Goal: Information Seeking & Learning: Learn about a topic

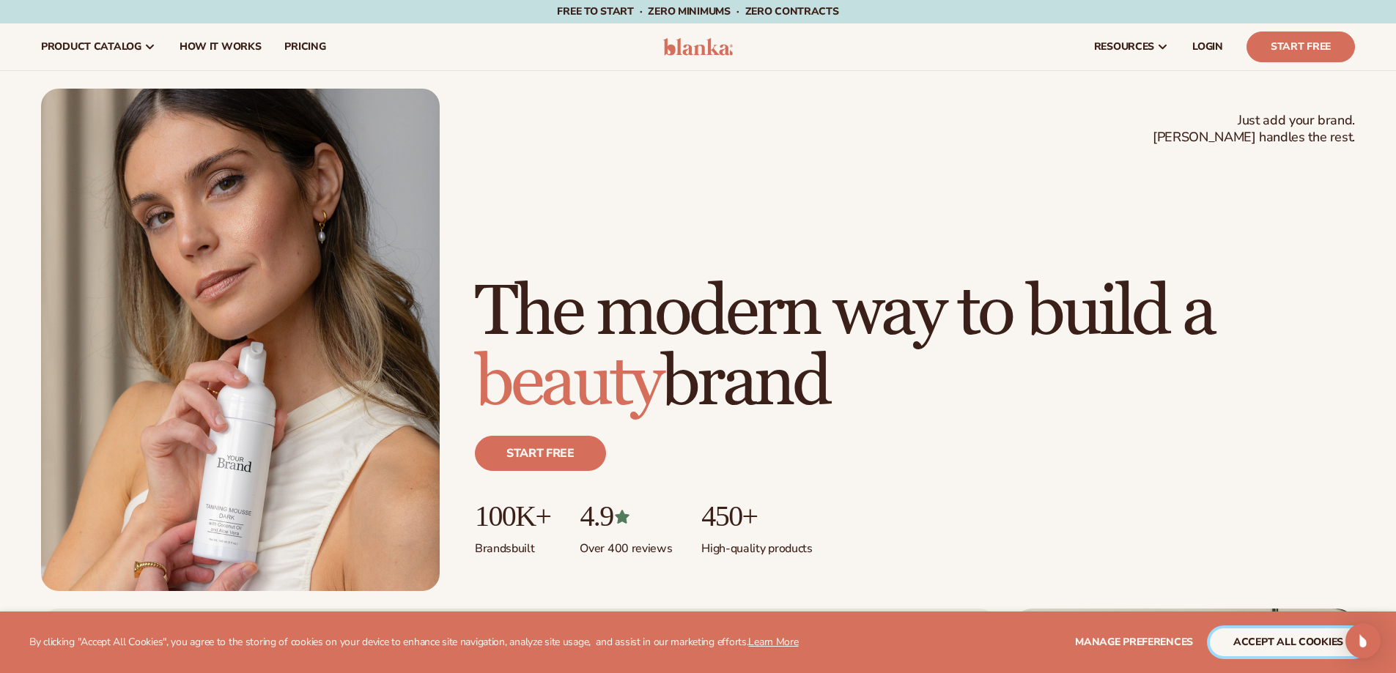
click at [1308, 649] on button "accept all cookies" at bounding box center [1288, 643] width 157 height 28
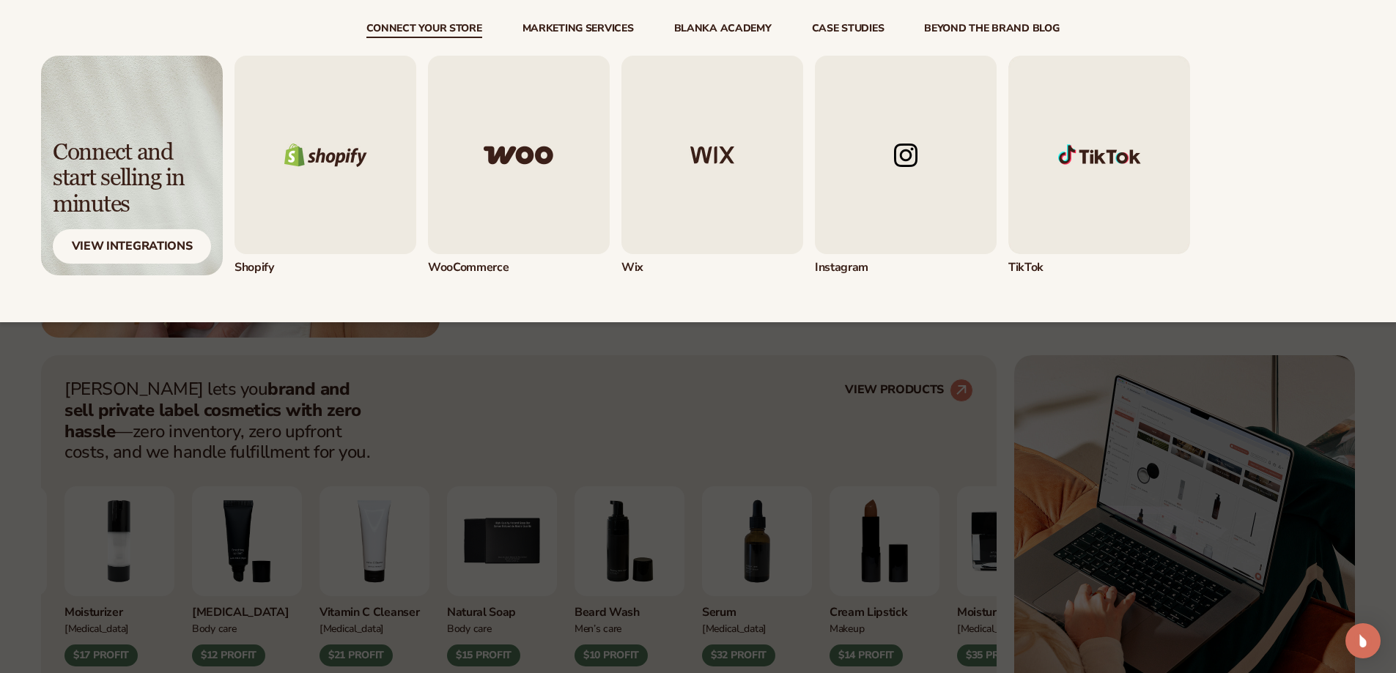
scroll to position [366, 0]
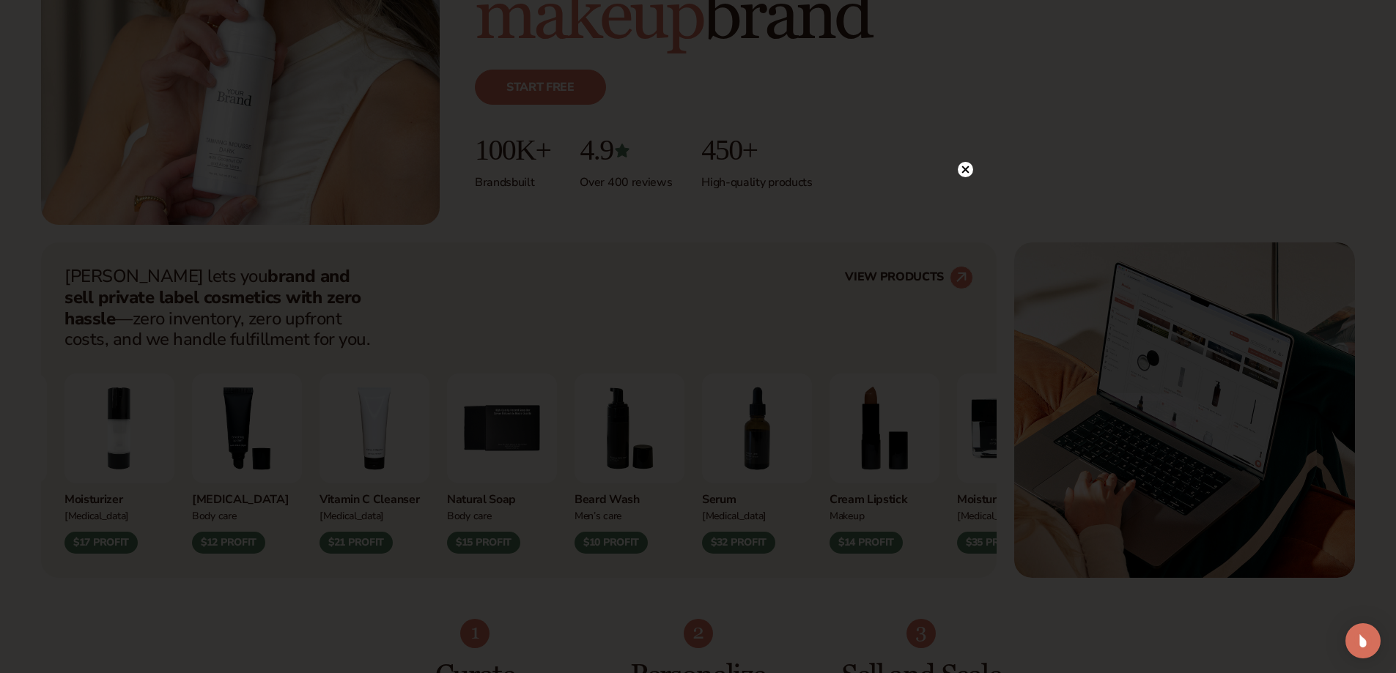
click at [964, 169] on icon at bounding box center [964, 169] width 7 height 7
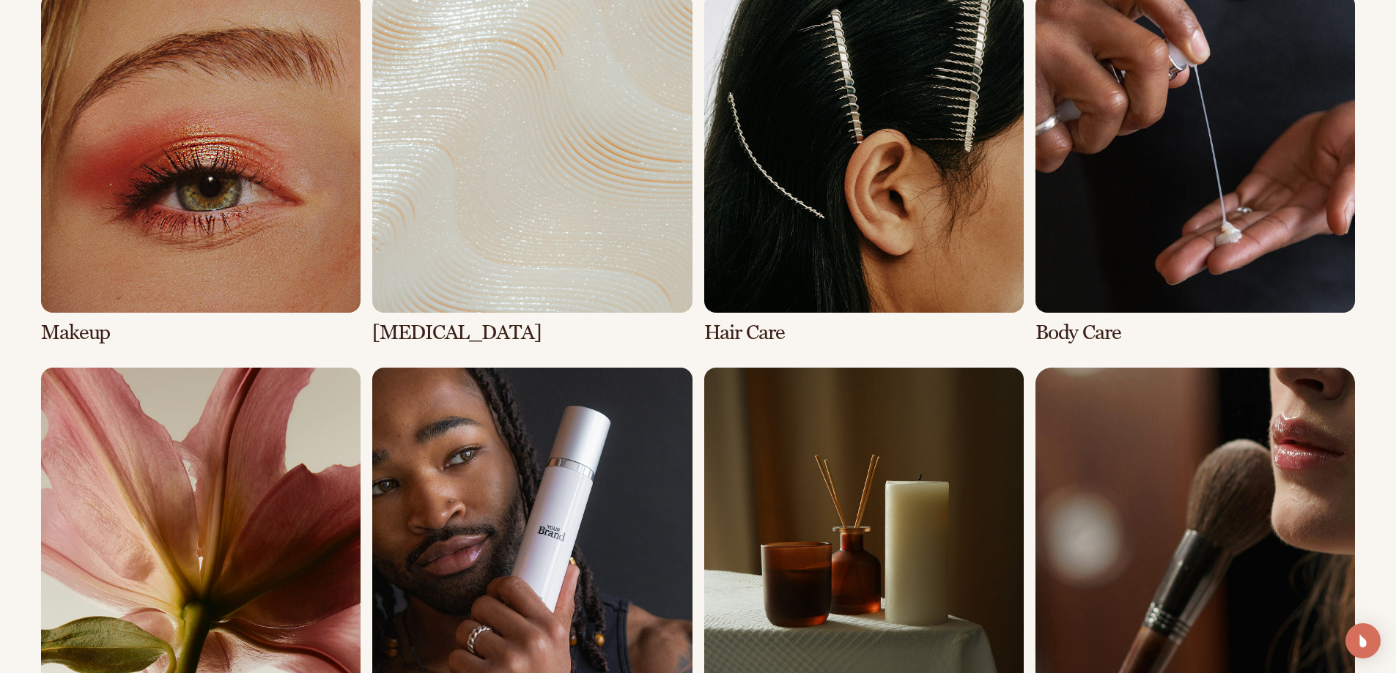
scroll to position [3004, 0]
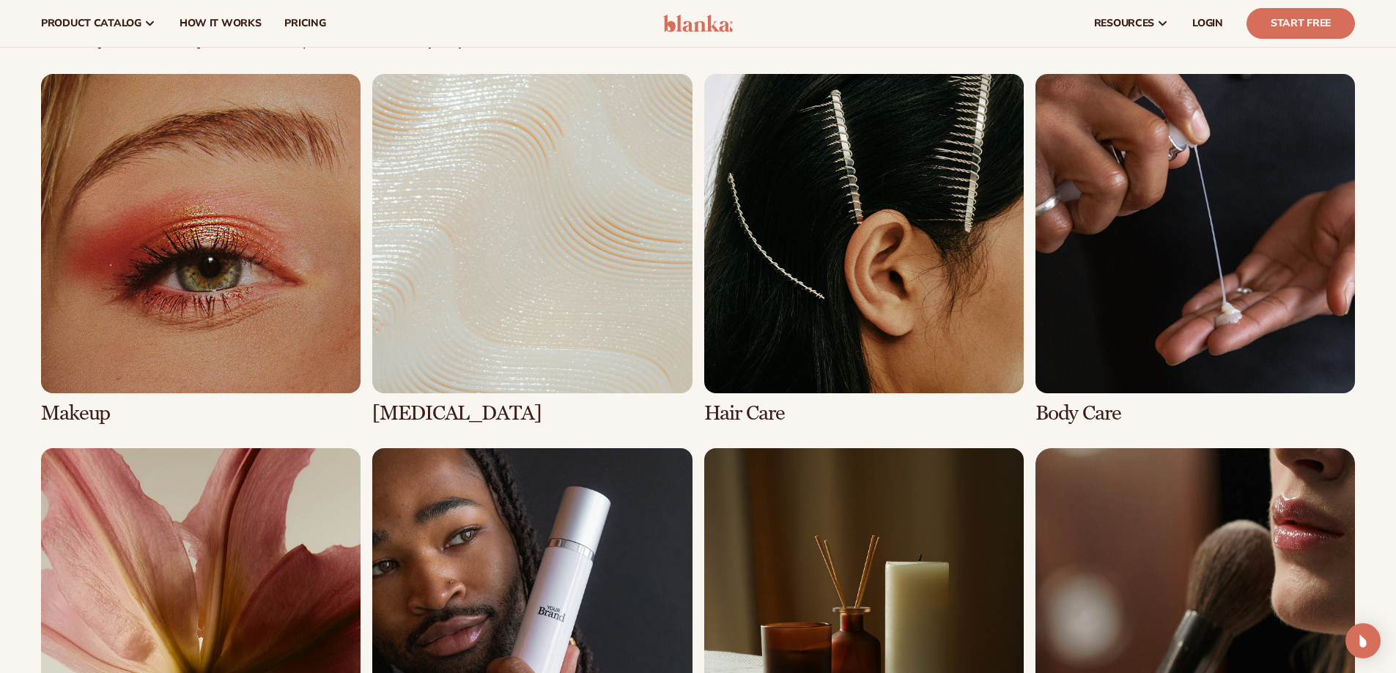
click at [231, 289] on link "1 / 8" at bounding box center [200, 249] width 319 height 351
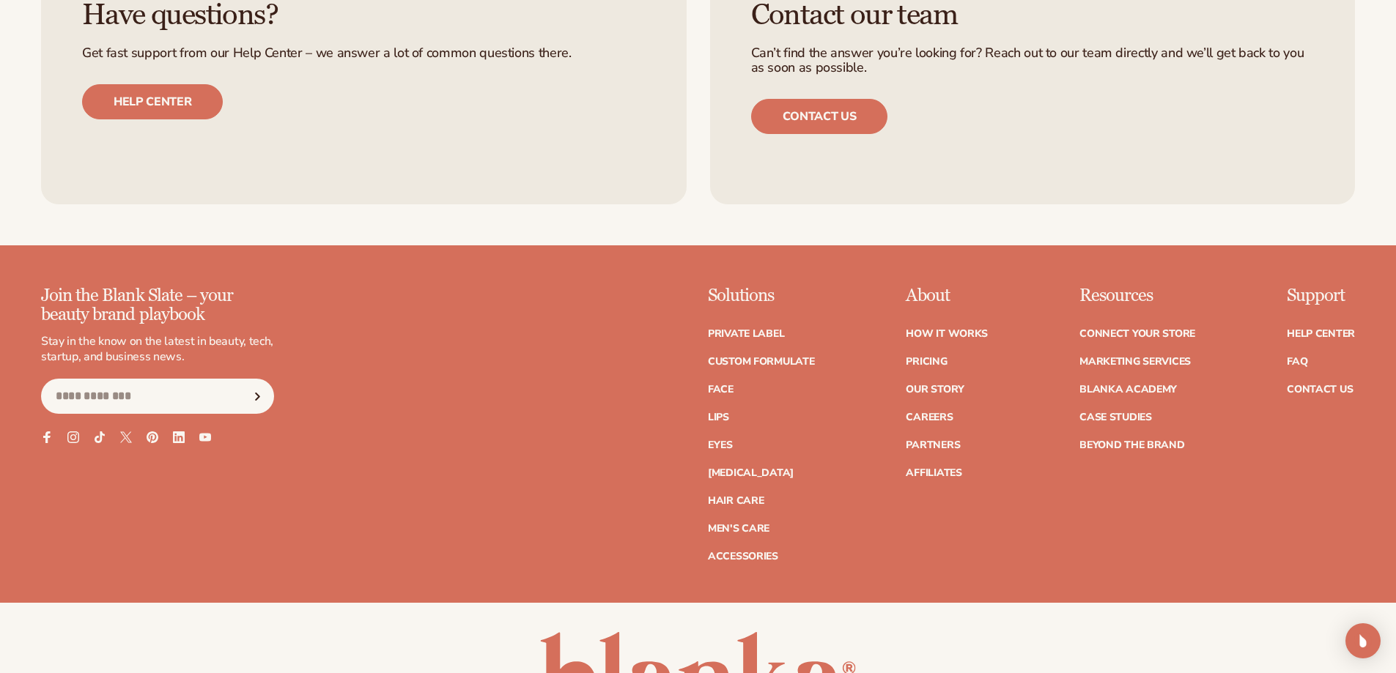
scroll to position [2891, 0]
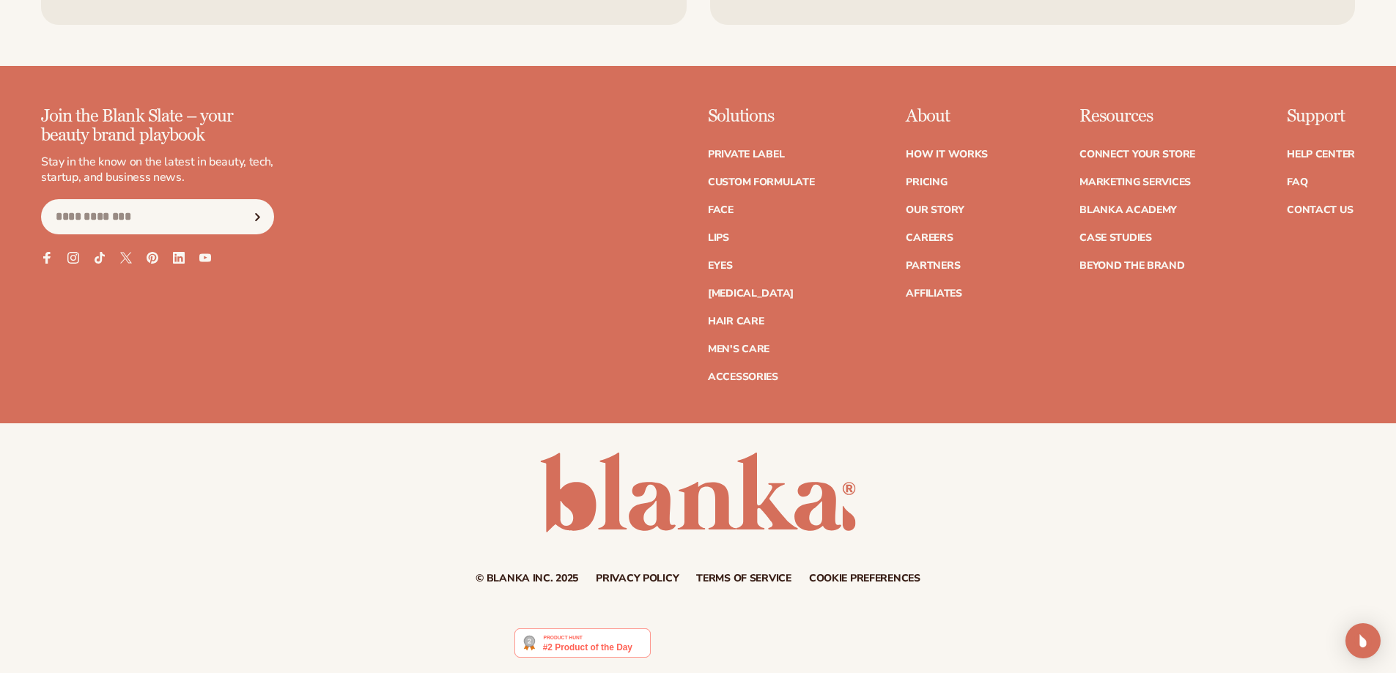
click at [559, 649] on img at bounding box center [582, 643] width 136 height 29
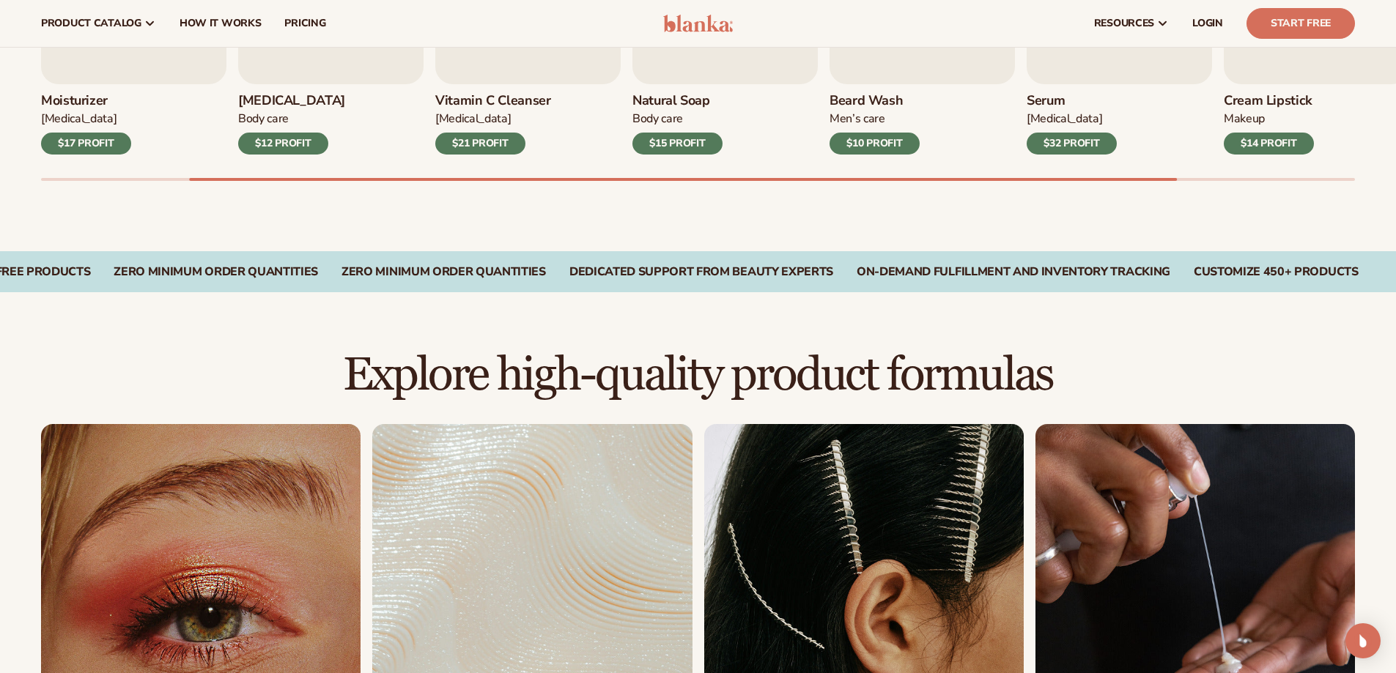
scroll to position [619, 0]
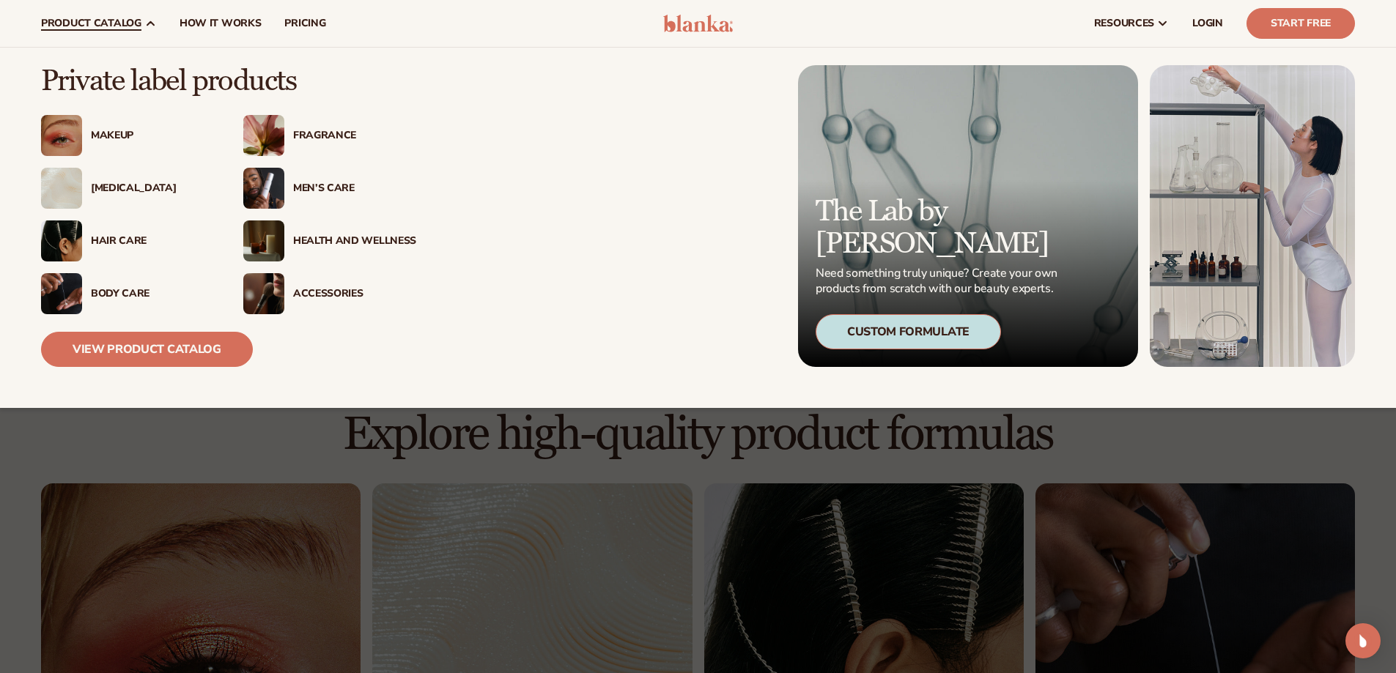
click at [112, 138] on div "Makeup" at bounding box center [152, 136] width 123 height 12
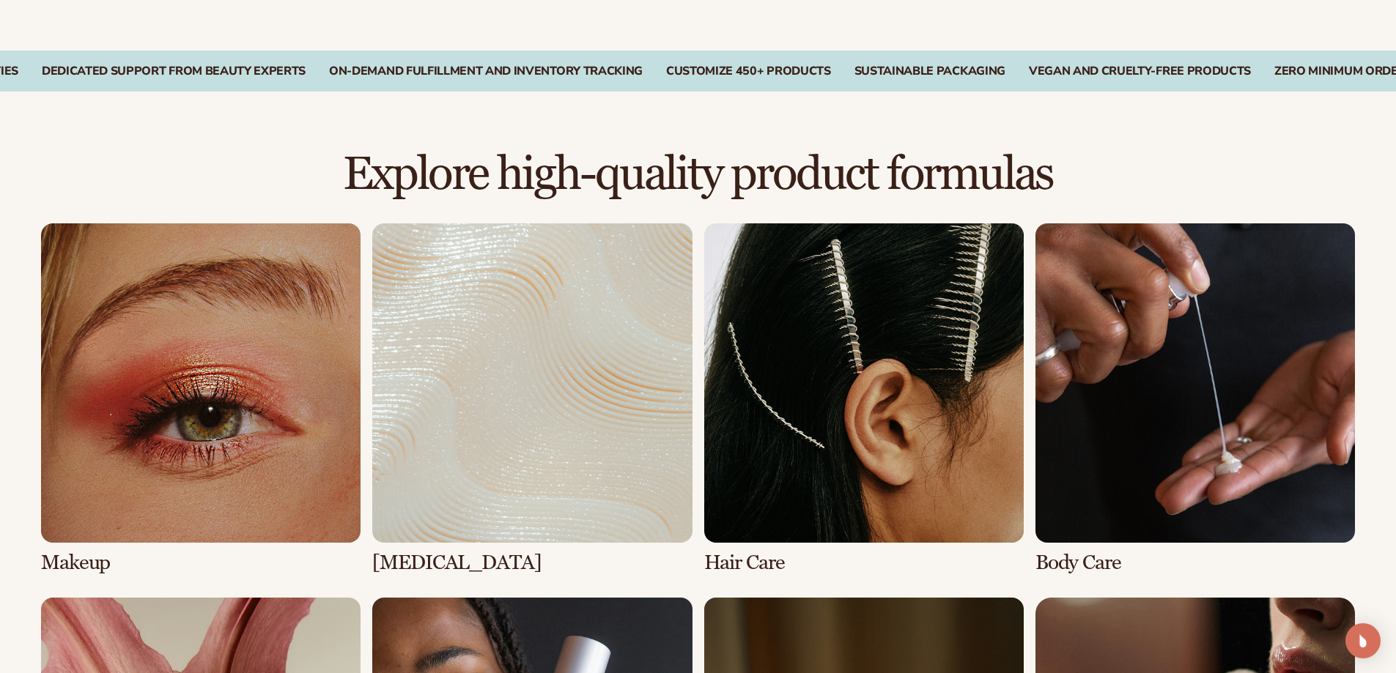
scroll to position [1172, 0]
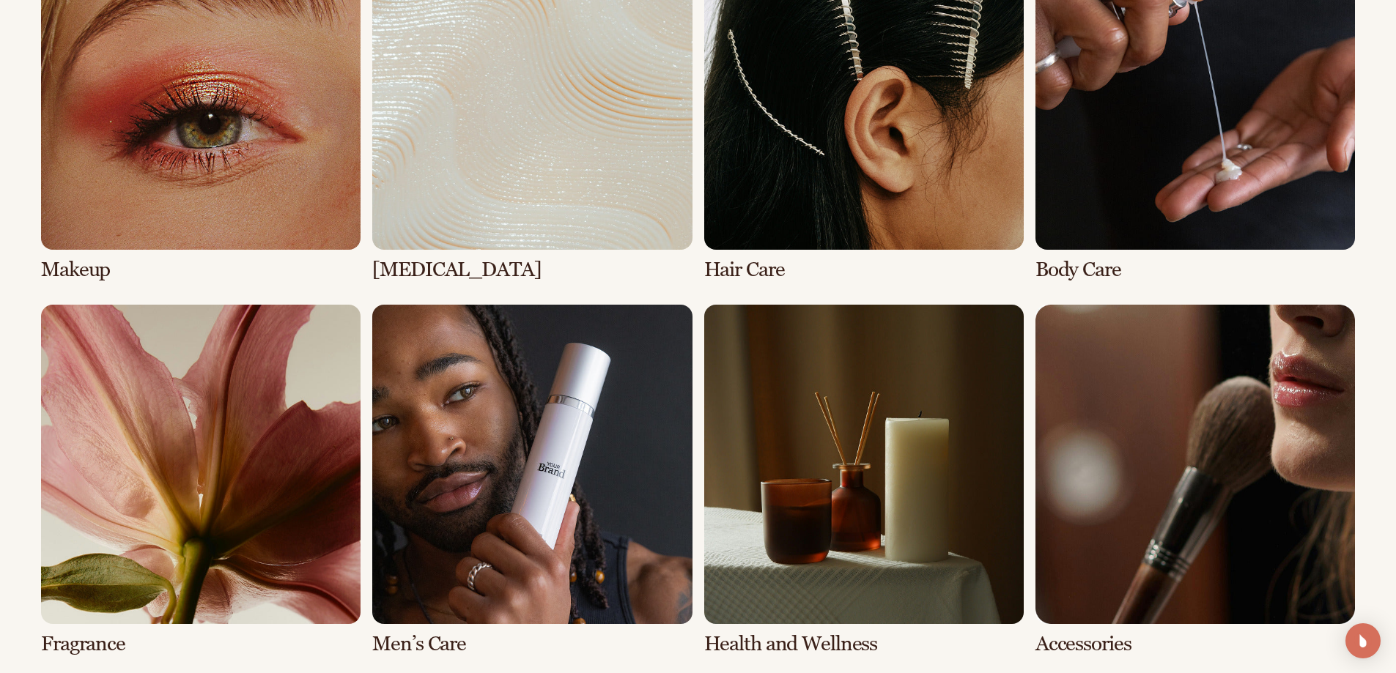
click at [98, 235] on link "1 / 8" at bounding box center [200, 105] width 319 height 351
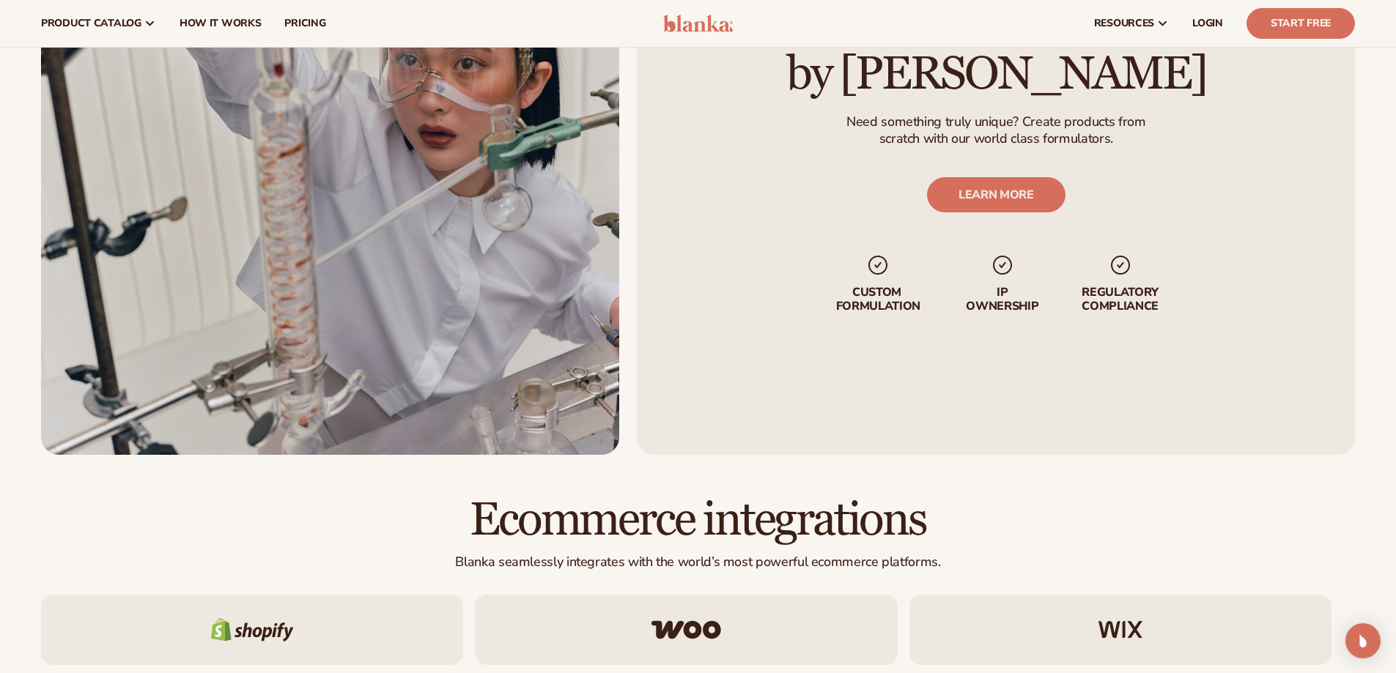
scroll to position [1759, 0]
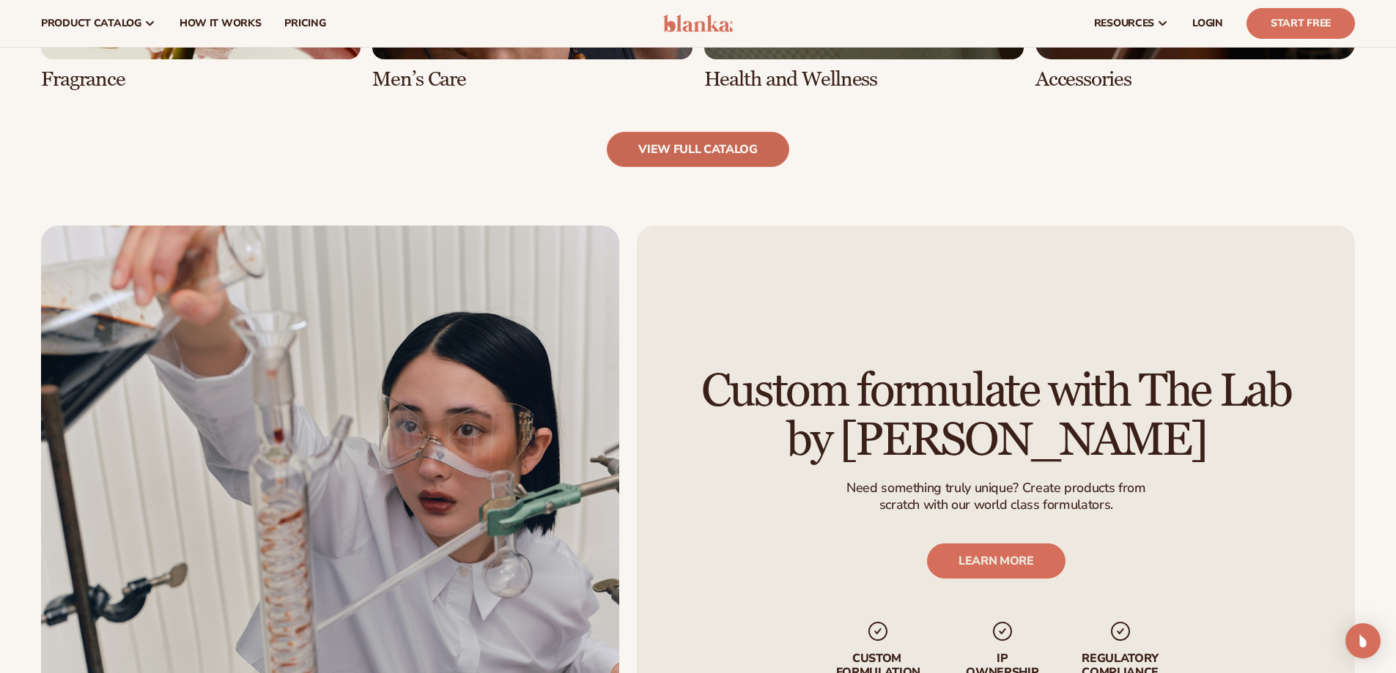
click at [669, 144] on link "view full catalog" at bounding box center [698, 149] width 182 height 35
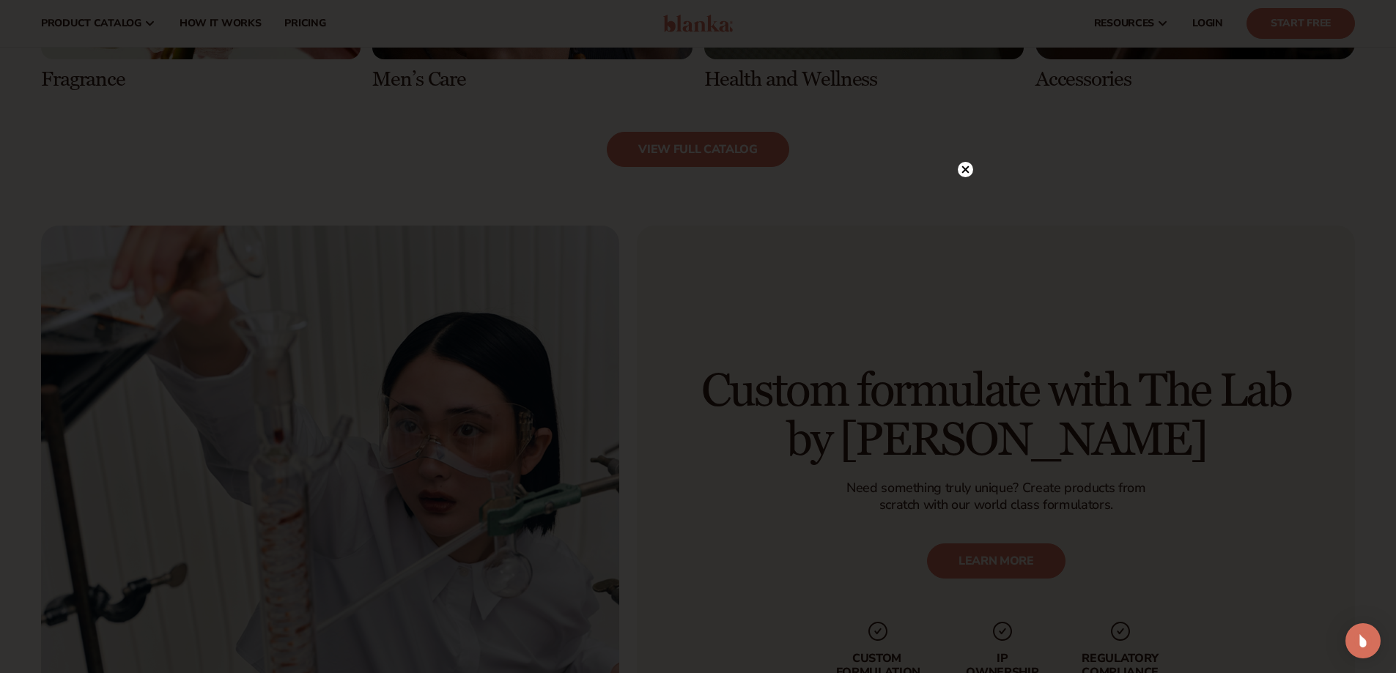
click at [959, 171] on icon at bounding box center [965, 169] width 15 height 15
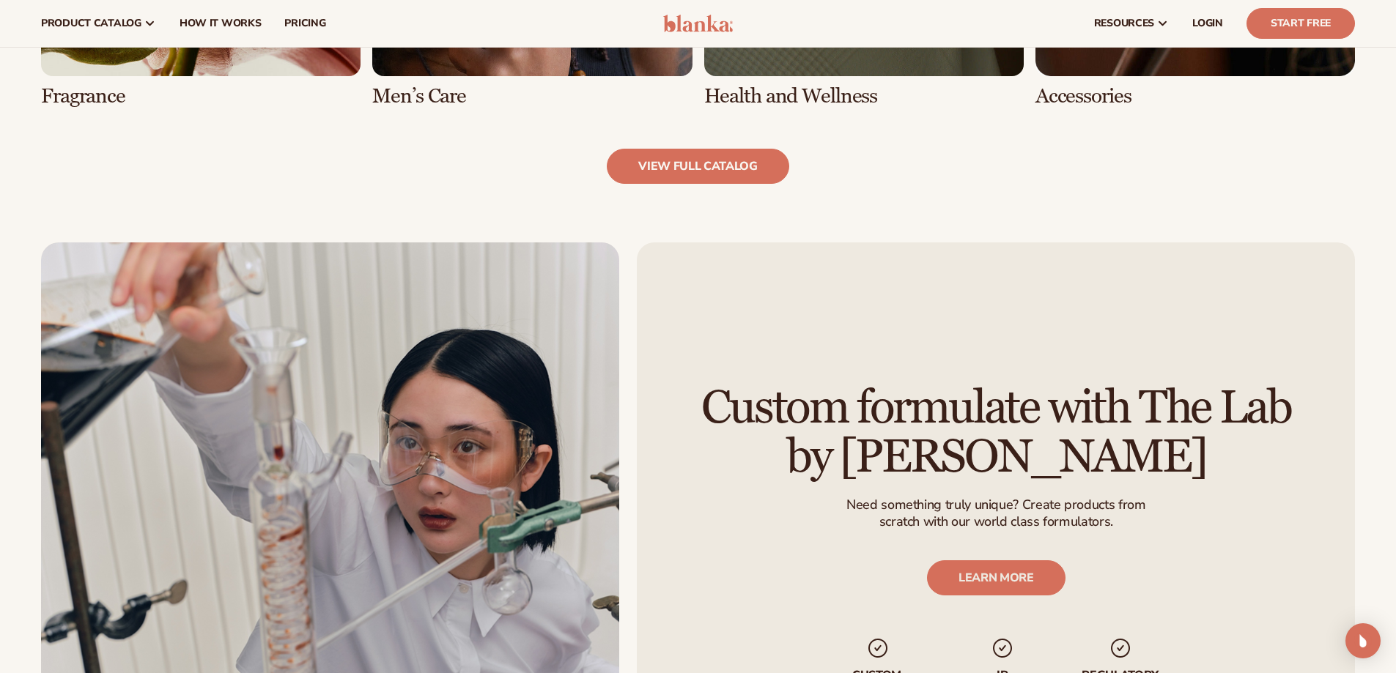
scroll to position [1392, 0]
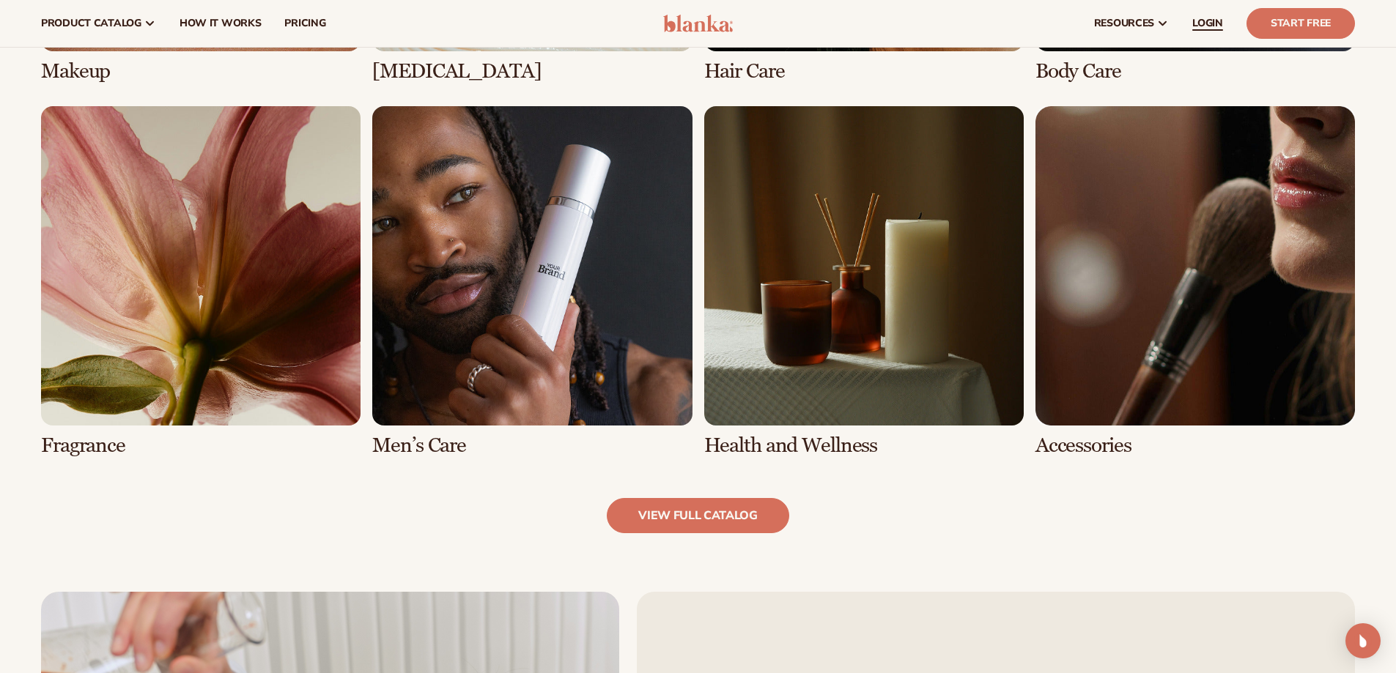
click at [1203, 20] on span "LOGIN" at bounding box center [1207, 24] width 31 height 12
